Goal: Task Accomplishment & Management: Manage account settings

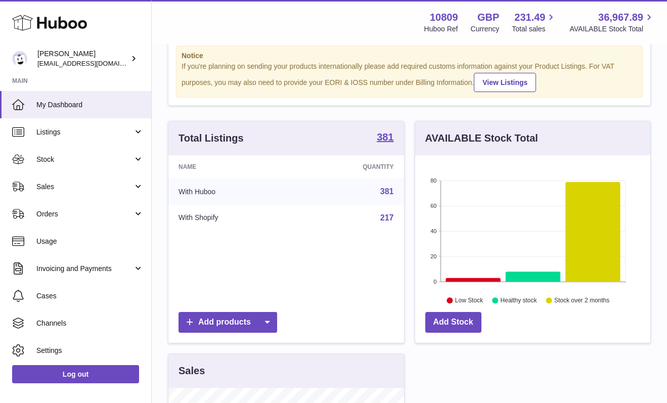
scroll to position [30, 0]
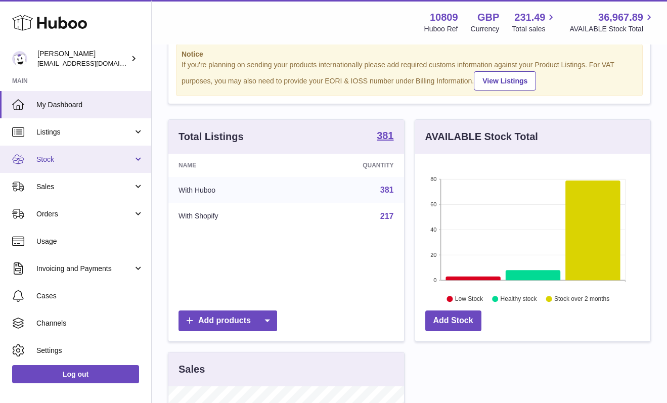
click at [93, 153] on link "Stock" at bounding box center [75, 159] width 151 height 27
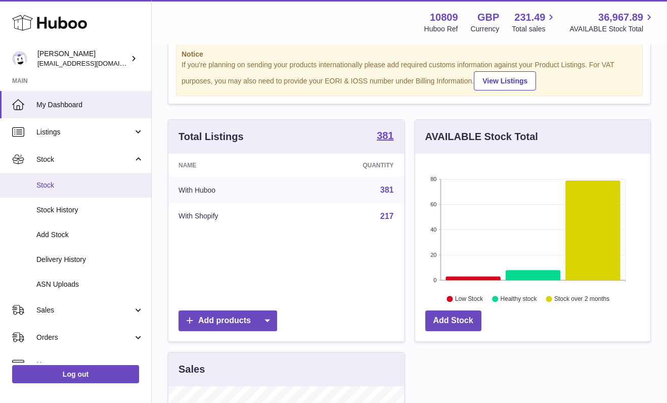
click at [58, 187] on span "Stock" at bounding box center [89, 186] width 107 height 10
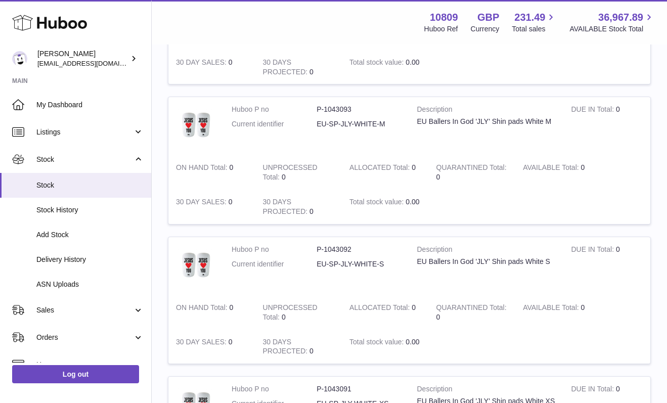
scroll to position [1189, 0]
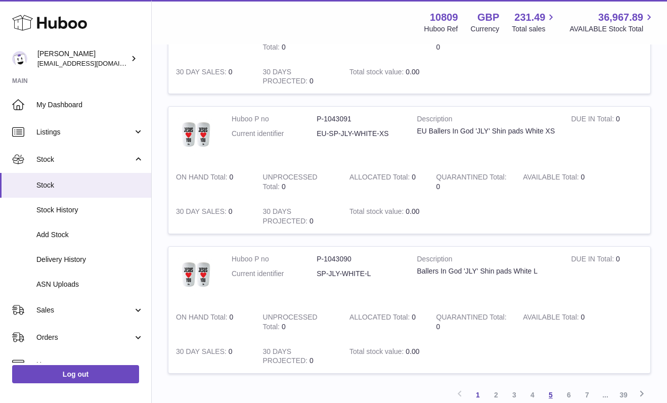
click at [545, 386] on link "5" at bounding box center [551, 395] width 18 height 18
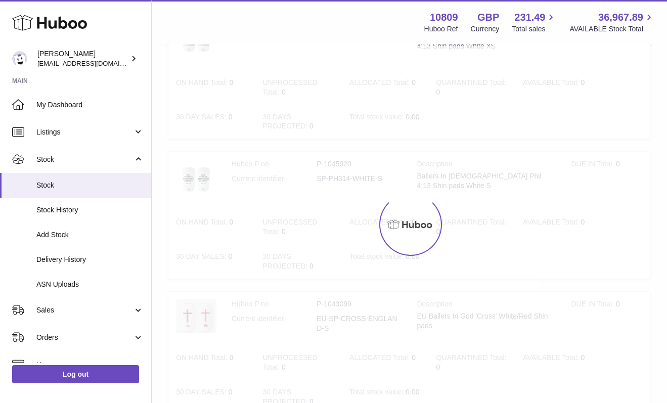
scroll to position [46, 0]
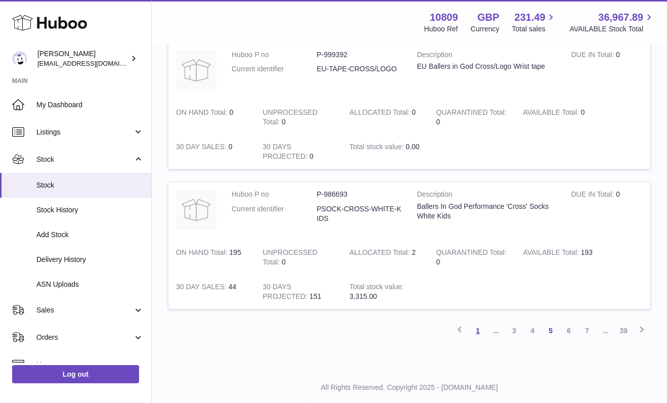
click at [475, 322] on link "1" at bounding box center [478, 331] width 18 height 18
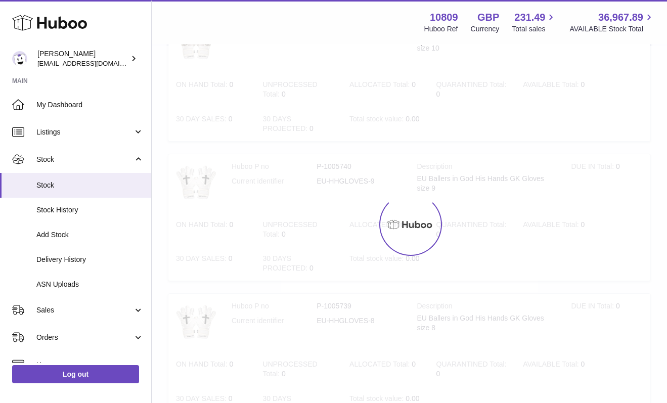
scroll to position [46, 0]
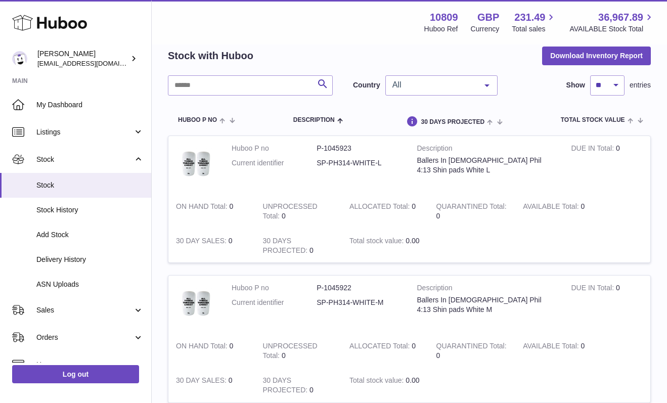
click at [229, 208] on strong "ON HAND Total" at bounding box center [203, 207] width 54 height 11
drag, startPoint x: 231, startPoint y: 150, endPoint x: 455, endPoint y: 217, distance: 234.1
click at [454, 219] on tr "Huboo P no P-1045923 Current identifier SP-PH314-WHITE-L Description Ballers In…" at bounding box center [409, 199] width 483 height 127
click at [455, 217] on td "QUARANTINED Total 0" at bounding box center [472, 211] width 87 height 34
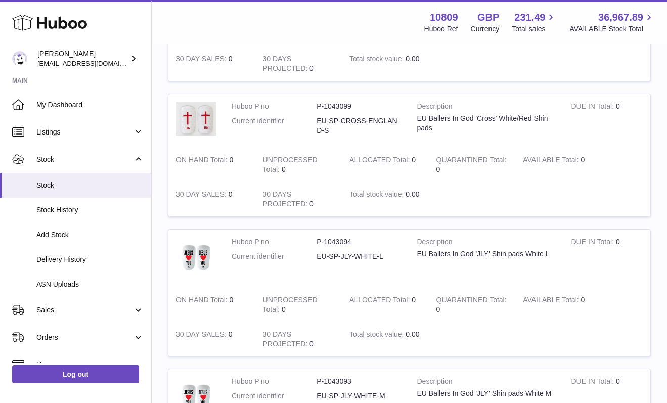
scroll to position [653, 0]
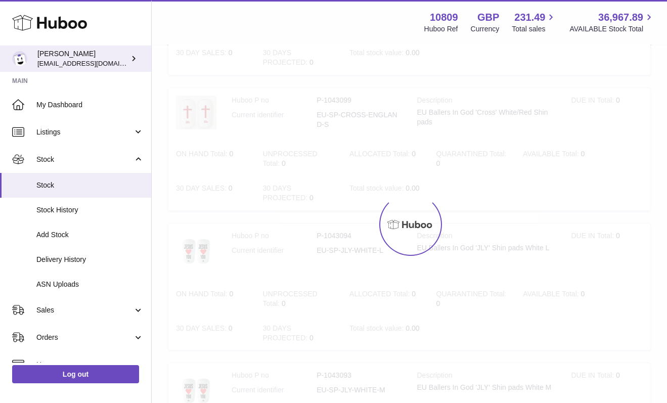
scroll to position [1253, 0]
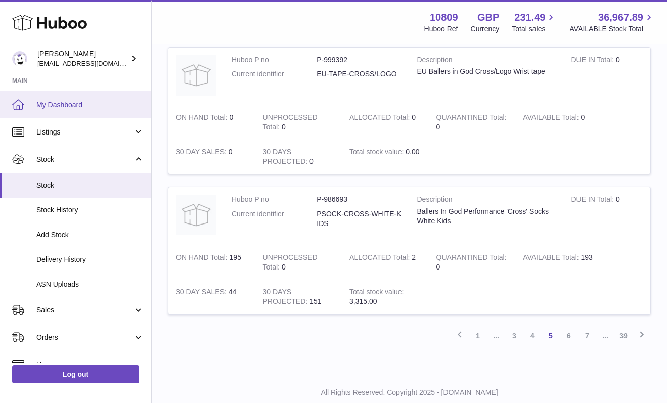
click at [51, 103] on span "My Dashboard" at bounding box center [89, 105] width 107 height 10
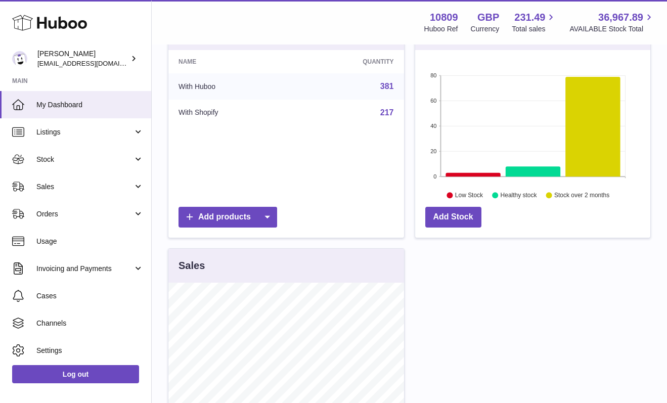
scroll to position [145, 0]
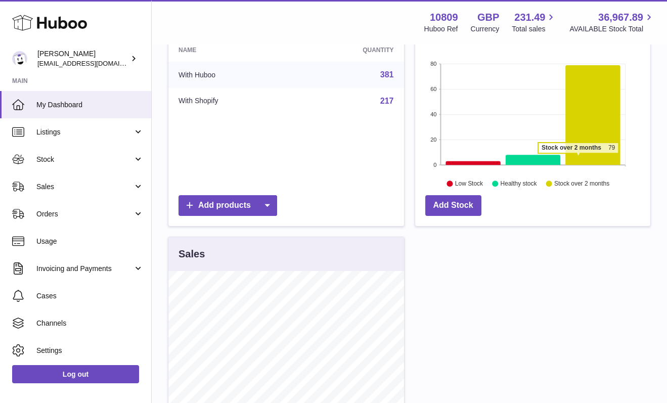
click at [577, 156] on icon at bounding box center [592, 115] width 55 height 100
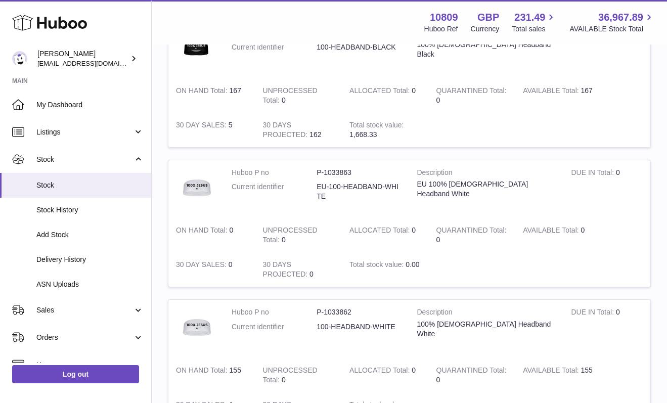
scroll to position [1251, 0]
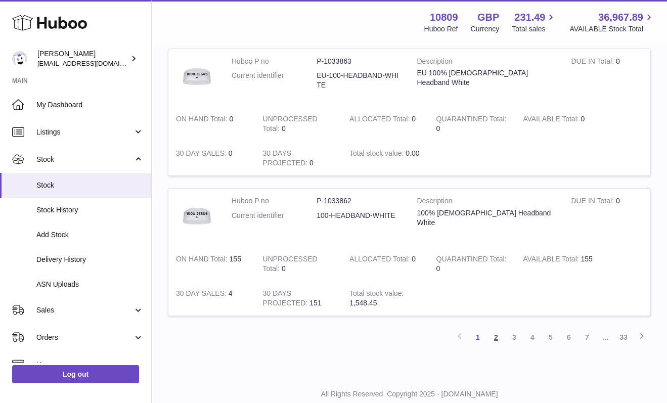
click at [492, 328] on link "2" at bounding box center [496, 337] width 18 height 18
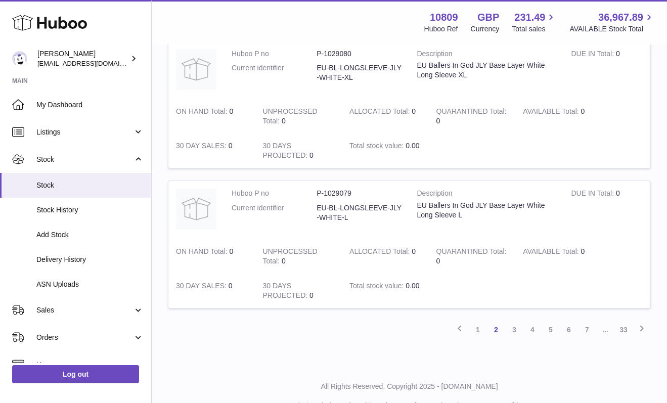
scroll to position [1278, 0]
click at [625, 322] on link "33" at bounding box center [624, 331] width 18 height 18
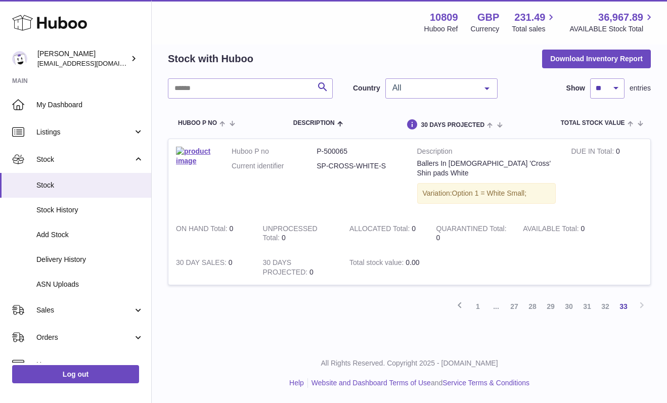
scroll to position [28, 0]
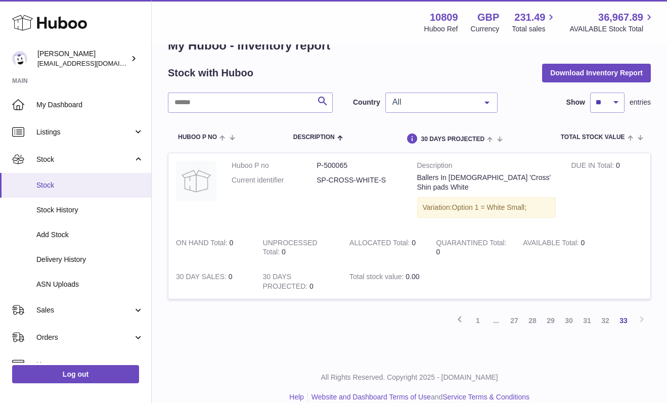
click at [56, 186] on span "Stock" at bounding box center [89, 186] width 107 height 10
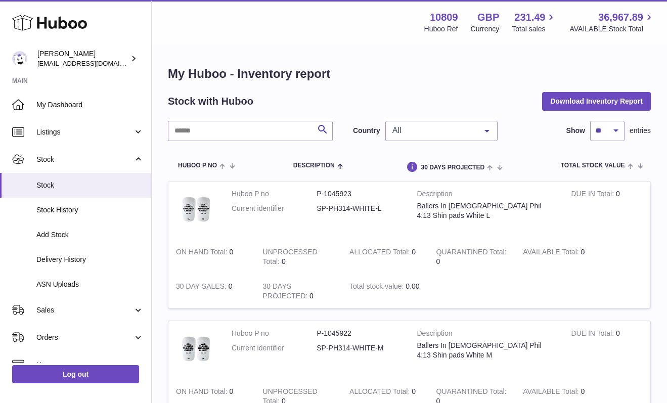
click at [415, 130] on span "All" at bounding box center [433, 130] width 87 height 10
click at [417, 106] on div "Stock with Huboo Download Inventory Report" at bounding box center [409, 101] width 483 height 18
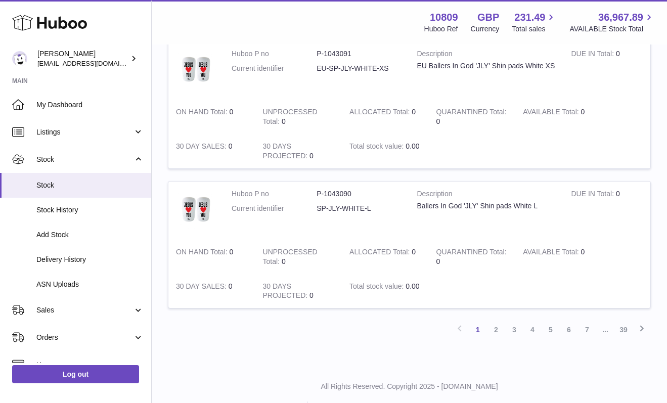
scroll to position [1253, 0]
click at [558, 322] on link "5" at bounding box center [551, 331] width 18 height 18
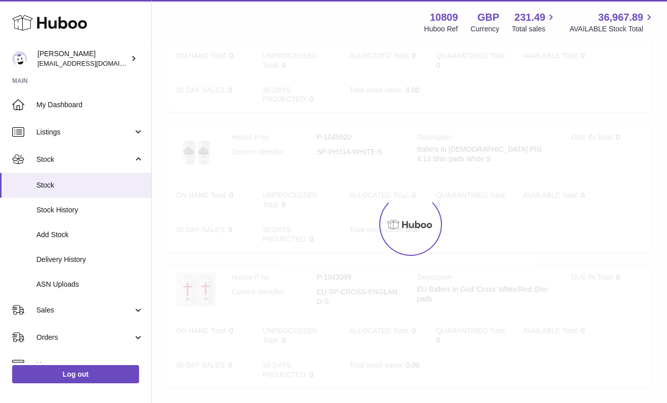
scroll to position [46, 0]
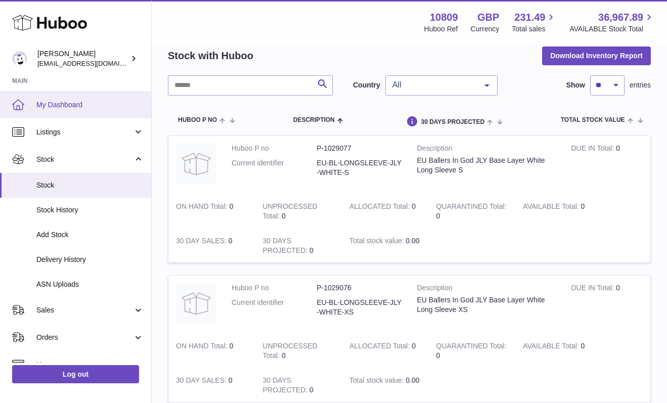
click at [54, 106] on span "My Dashboard" at bounding box center [89, 105] width 107 height 10
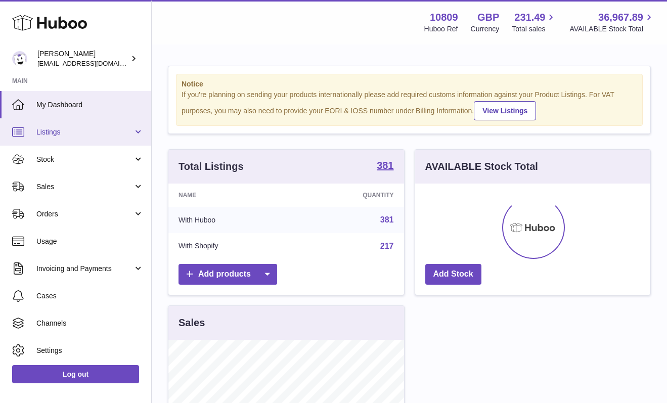
scroll to position [158, 235]
click at [68, 129] on span "Listings" at bounding box center [84, 132] width 97 height 10
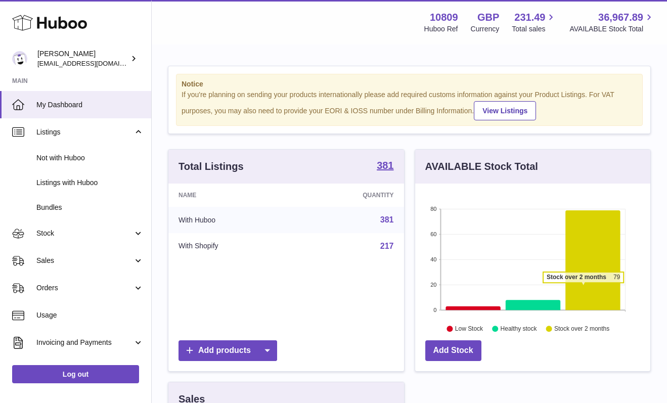
click at [583, 287] on icon at bounding box center [592, 260] width 55 height 100
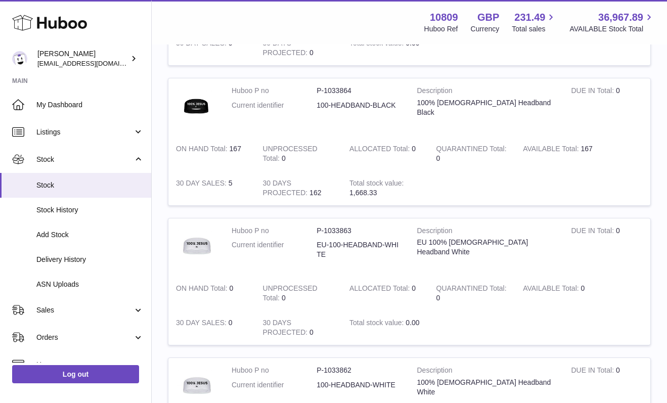
scroll to position [1182, 0]
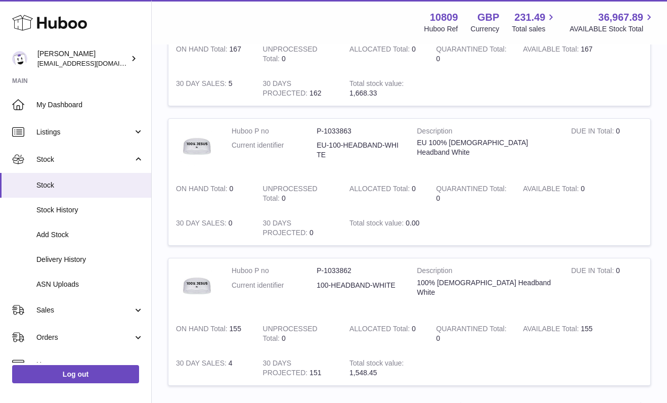
click at [492, 398] on link "2" at bounding box center [496, 407] width 18 height 18
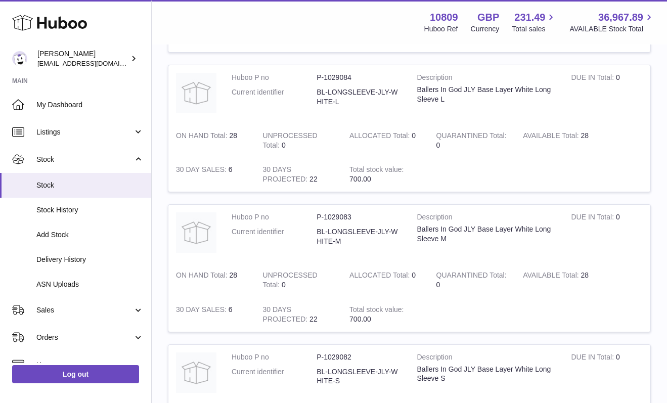
scroll to position [698, 0]
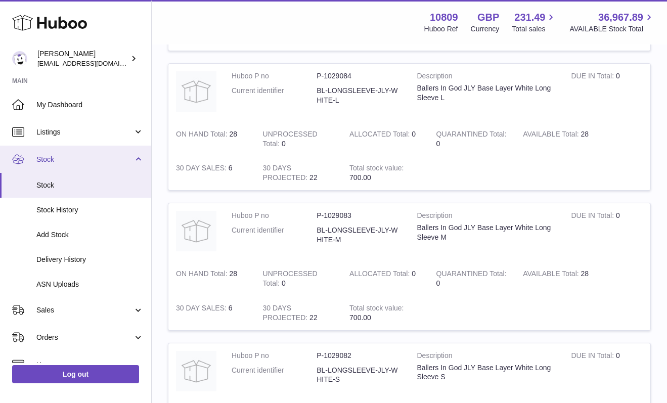
click at [136, 162] on link "Stock" at bounding box center [75, 159] width 151 height 27
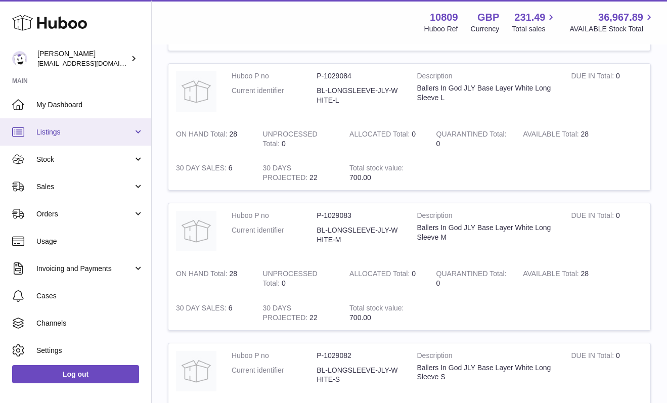
click at [136, 126] on link "Listings" at bounding box center [75, 131] width 151 height 27
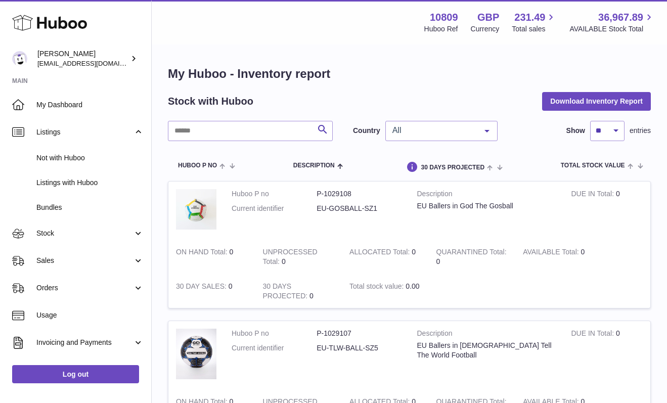
scroll to position [0, 0]
